Goal: Task Accomplishment & Management: Manage account settings

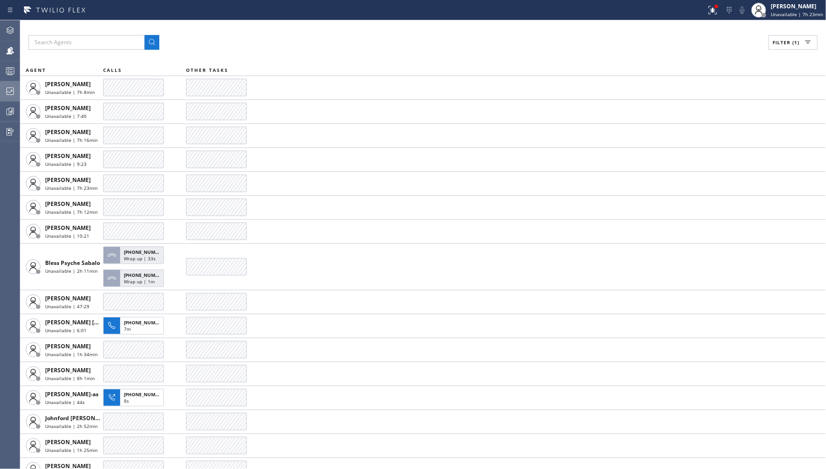
scroll to position [132, 0]
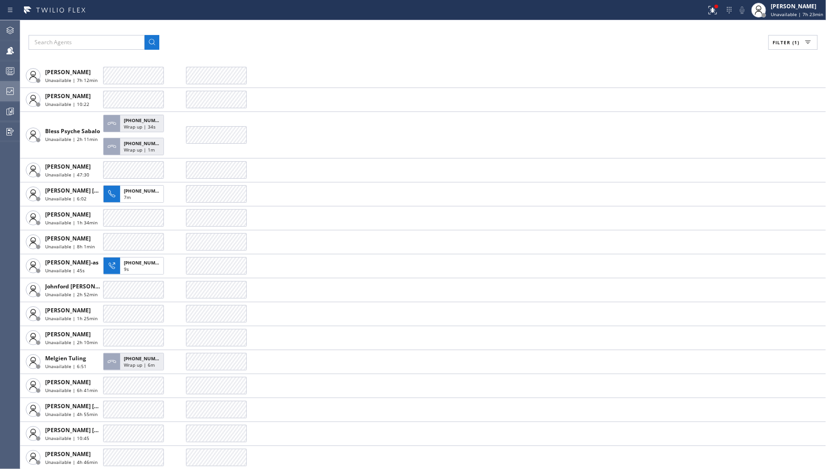
click at [11, 93] on icon at bounding box center [10, 91] width 11 height 11
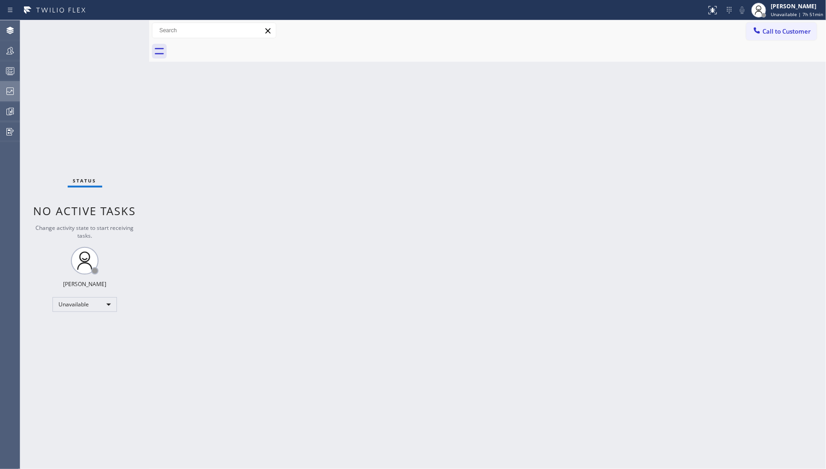
click at [7, 88] on icon at bounding box center [10, 91] width 11 height 11
click at [10, 93] on icon at bounding box center [10, 91] width 11 height 11
click at [17, 88] on div at bounding box center [10, 91] width 20 height 11
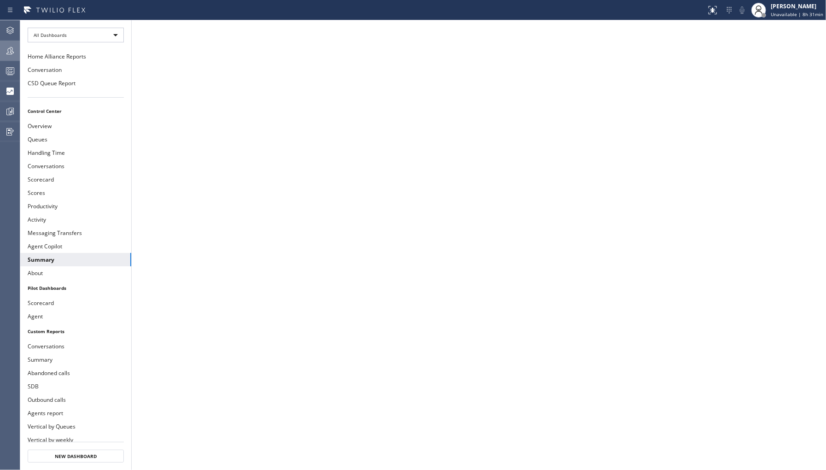
click at [11, 52] on icon at bounding box center [10, 50] width 11 height 11
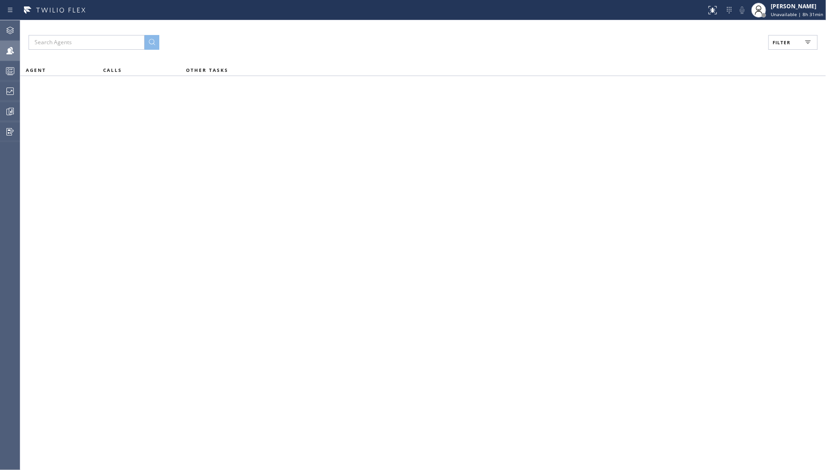
click at [790, 47] on button "Filter" at bounding box center [793, 42] width 49 height 15
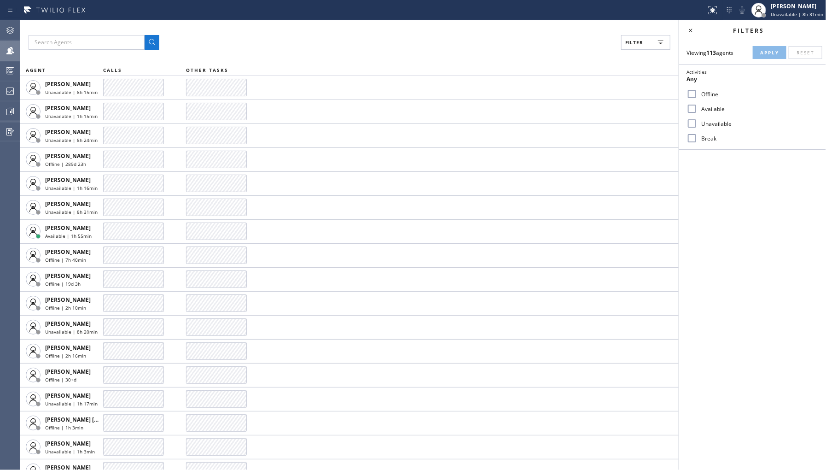
click at [712, 123] on label "Unavailable" at bounding box center [758, 124] width 121 height 8
click at [698, 123] on input "Unavailable" at bounding box center [692, 123] width 11 height 11
checkbox input "true"
click at [769, 57] on button "Apply" at bounding box center [770, 52] width 34 height 13
drag, startPoint x: 1, startPoint y: 89, endPoint x: 52, endPoint y: 2, distance: 100.7
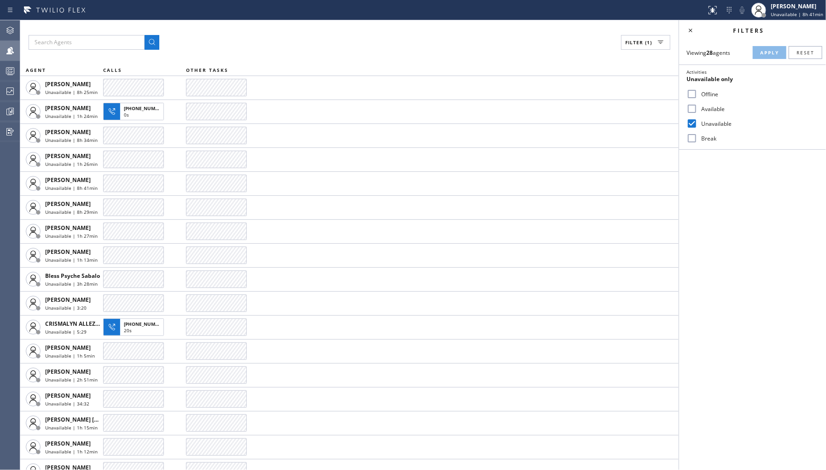
click at [2, 89] on div at bounding box center [10, 91] width 20 height 11
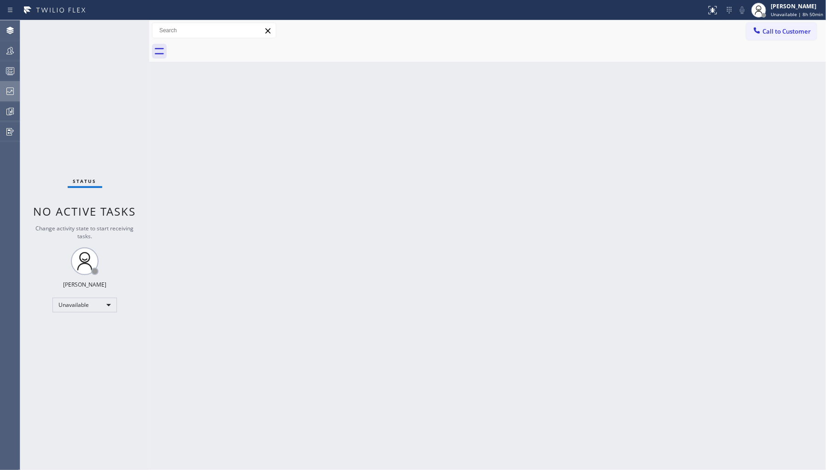
click at [12, 81] on button "Dashboards" at bounding box center [10, 91] width 20 height 20
click at [17, 93] on div at bounding box center [10, 91] width 20 height 11
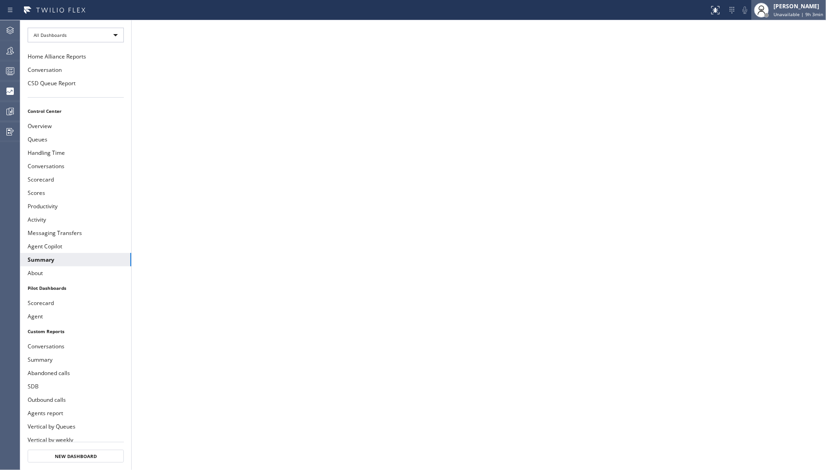
click at [804, 15] on span "Unavailable | 9h 3min" at bounding box center [799, 14] width 50 height 6
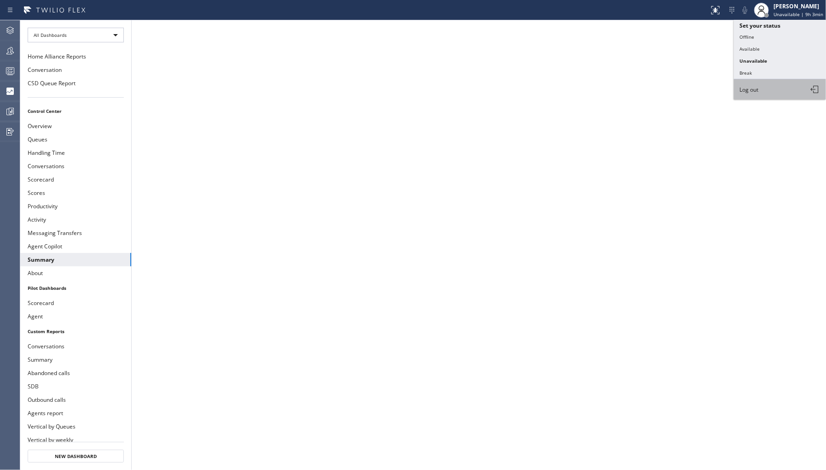
click at [772, 92] on button "Log out" at bounding box center [780, 89] width 92 height 20
